Goal: Navigation & Orientation: Understand site structure

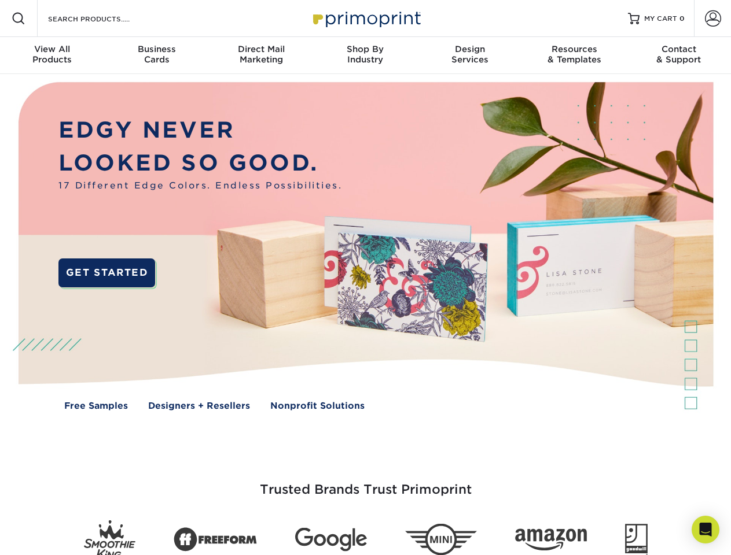
click at [365, 278] on img at bounding box center [364, 255] width 723 height 362
click at [19, 19] on span at bounding box center [19, 19] width 14 height 14
click at [712, 19] on span at bounding box center [713, 18] width 16 height 16
click at [52, 56] on div "View All Products" at bounding box center [52, 54] width 104 height 21
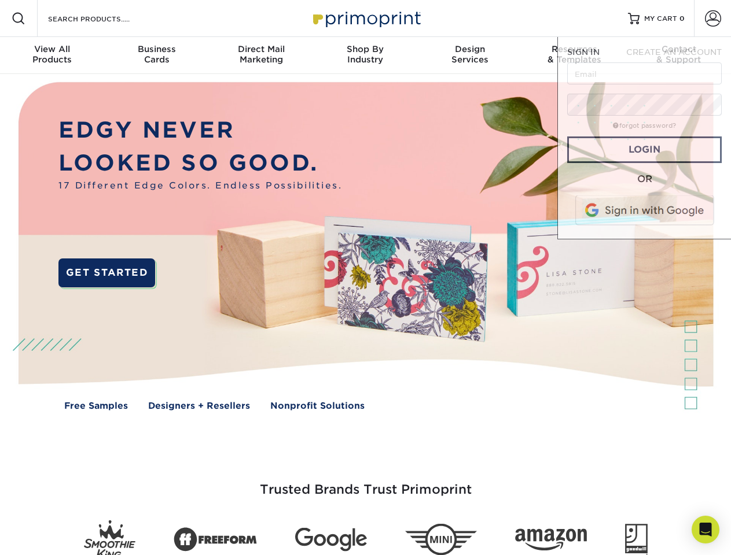
click at [156, 56] on div "Business Cards" at bounding box center [156, 54] width 104 height 21
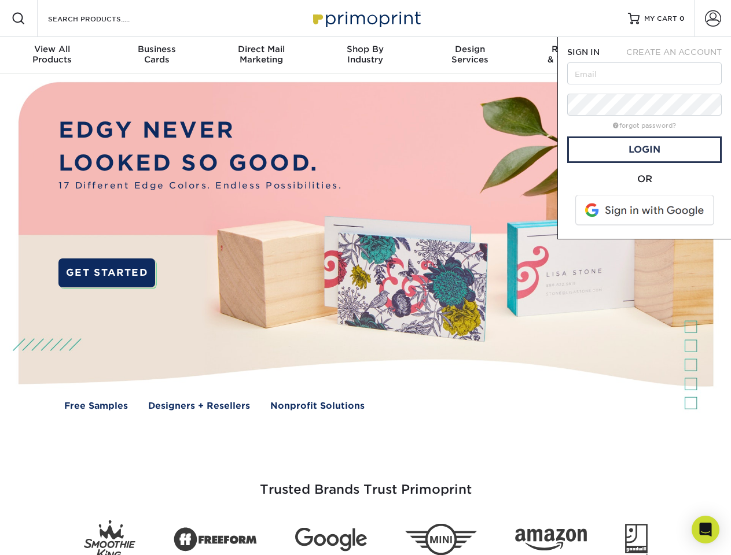
click at [261, 56] on div "Direct Mail Marketing" at bounding box center [261, 54] width 104 height 21
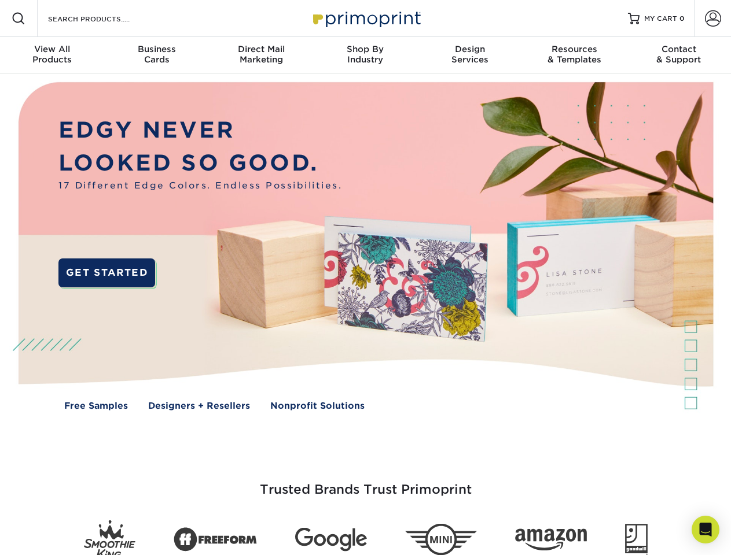
click at [365, 56] on div "Shop By Industry" at bounding box center [365, 54] width 104 height 21
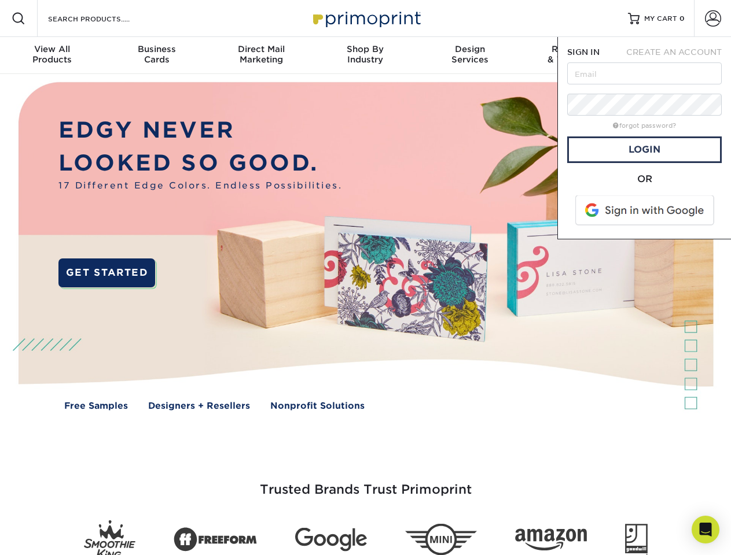
click at [470, 56] on div "Design Services" at bounding box center [470, 54] width 104 height 21
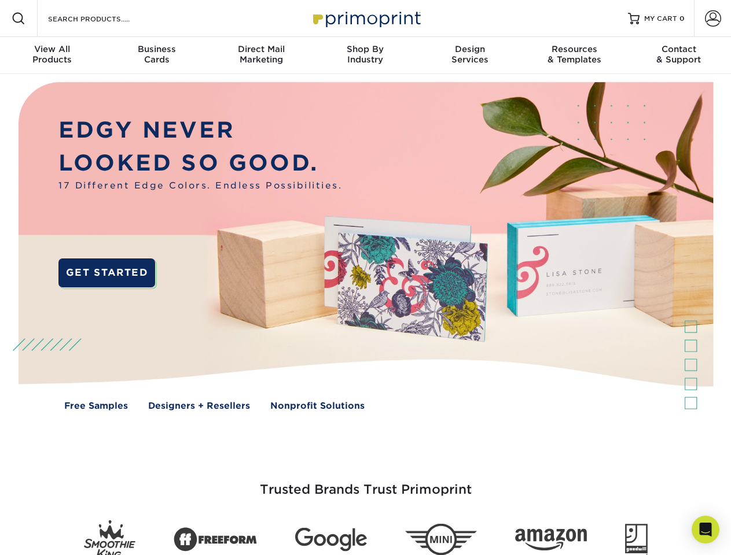
click at [574, 56] on span "SIGN IN" at bounding box center [583, 51] width 32 height 9
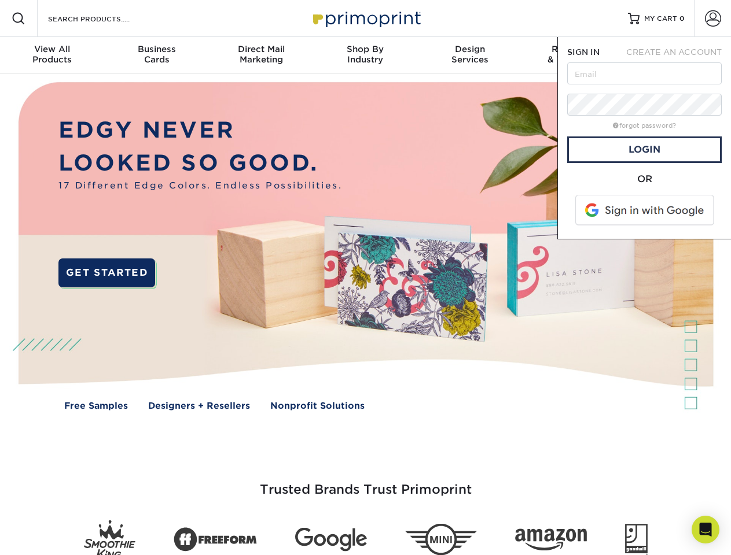
click at [678, 56] on div "Contact & Support" at bounding box center [678, 54] width 104 height 21
